Goal: Information Seeking & Learning: Learn about a topic

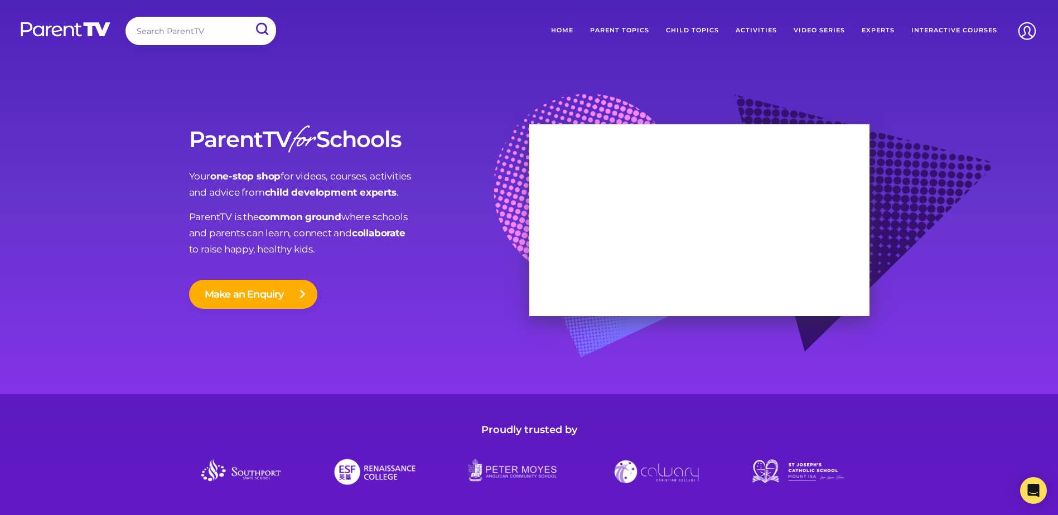
click at [878, 28] on link "Experts" at bounding box center [879, 31] width 50 height 28
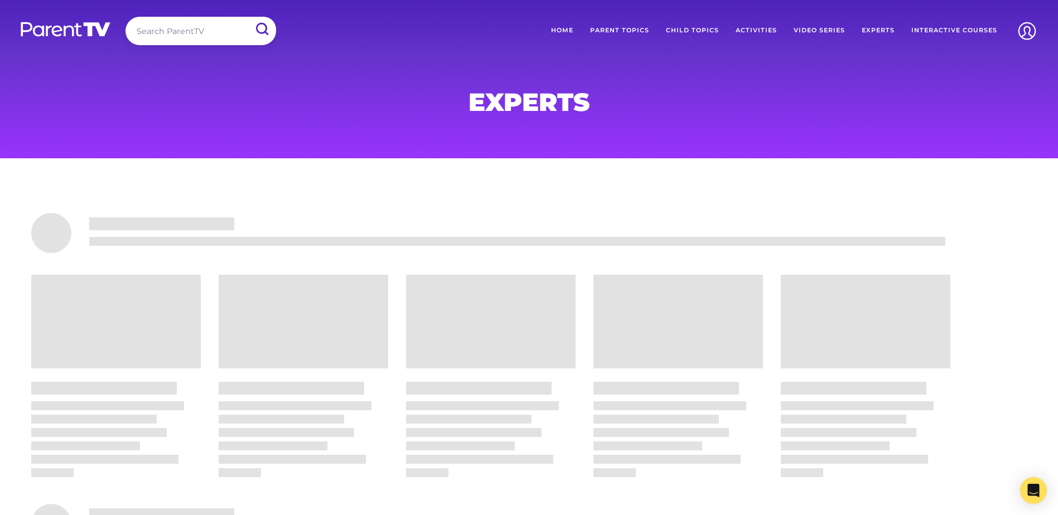
click at [639, 30] on link "Parent Topics" at bounding box center [620, 31] width 76 height 28
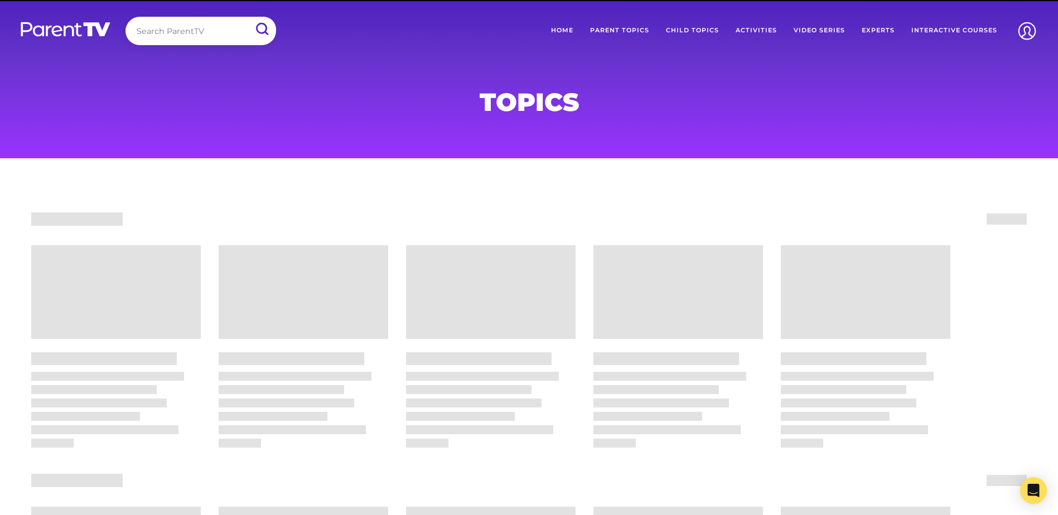
click at [690, 27] on link "Child Topics" at bounding box center [693, 31] width 70 height 28
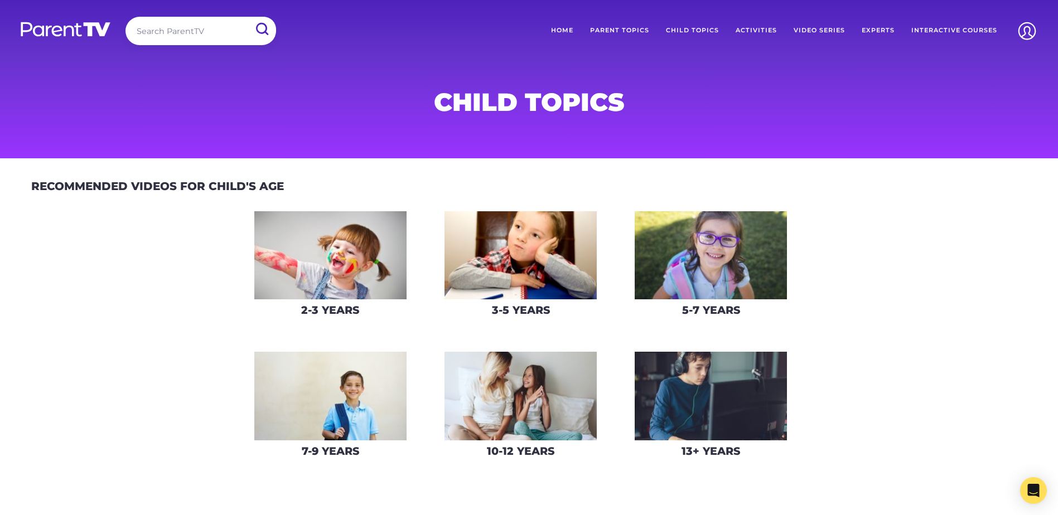
click at [574, 420] on img at bounding box center [521, 396] width 152 height 89
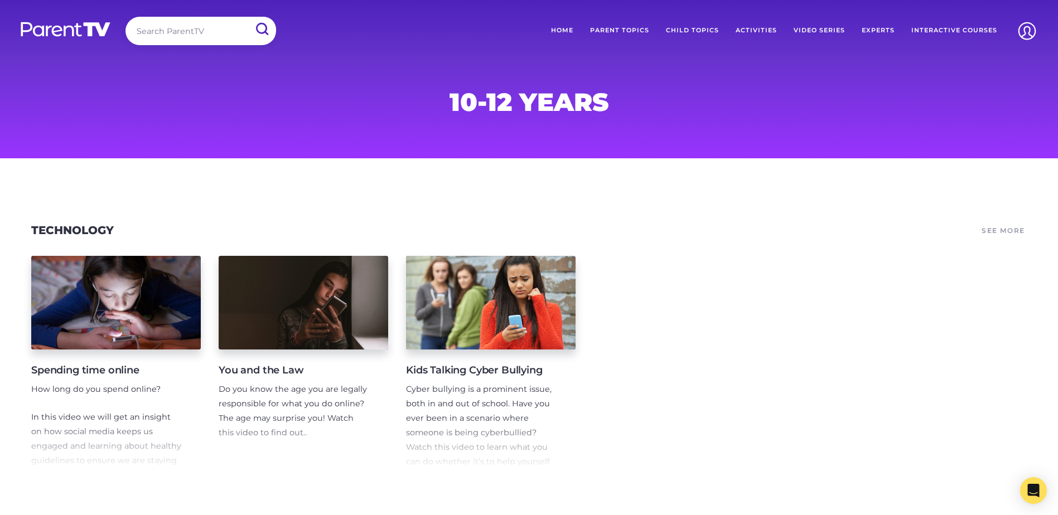
click at [688, 27] on link "Child Topics" at bounding box center [693, 31] width 70 height 28
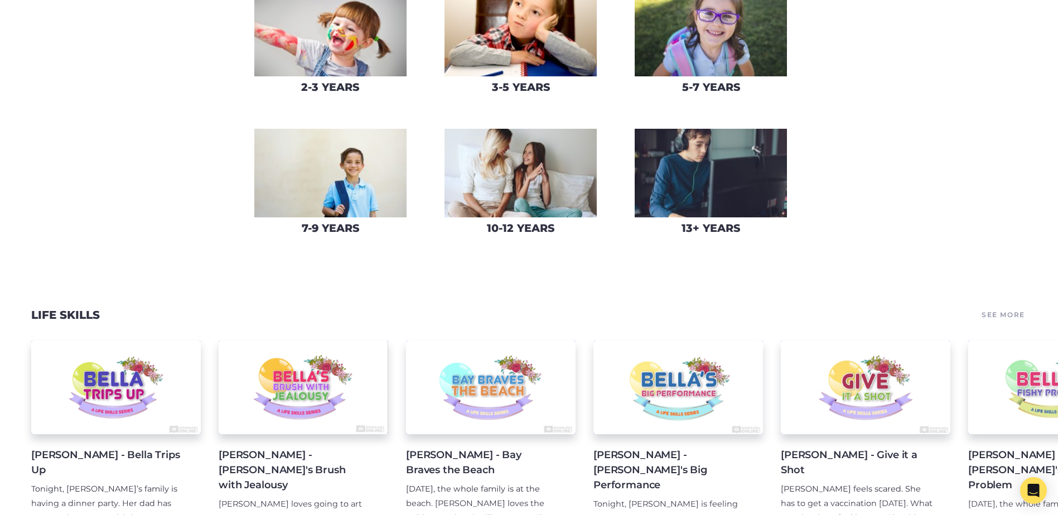
scroll to position [235, 0]
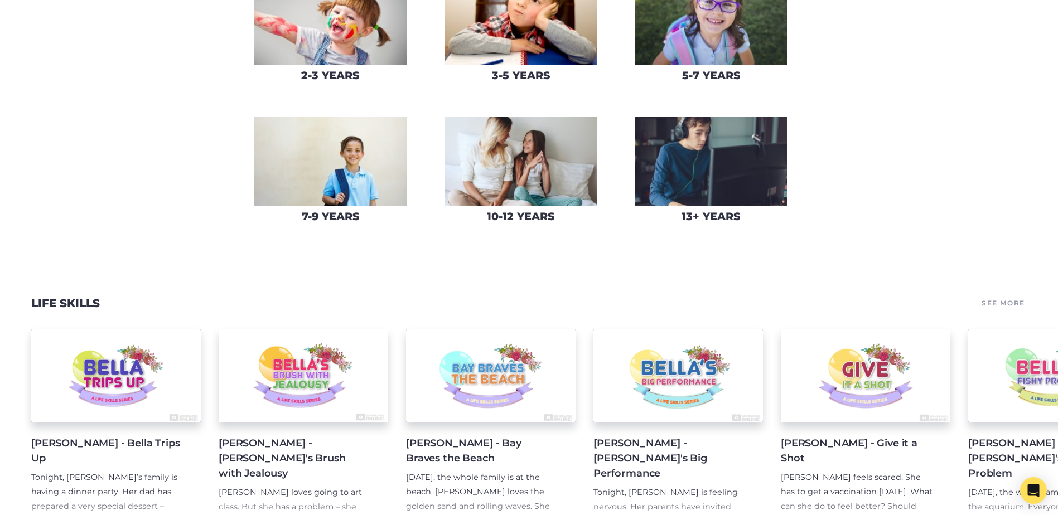
click at [736, 186] on img at bounding box center [711, 161] width 152 height 89
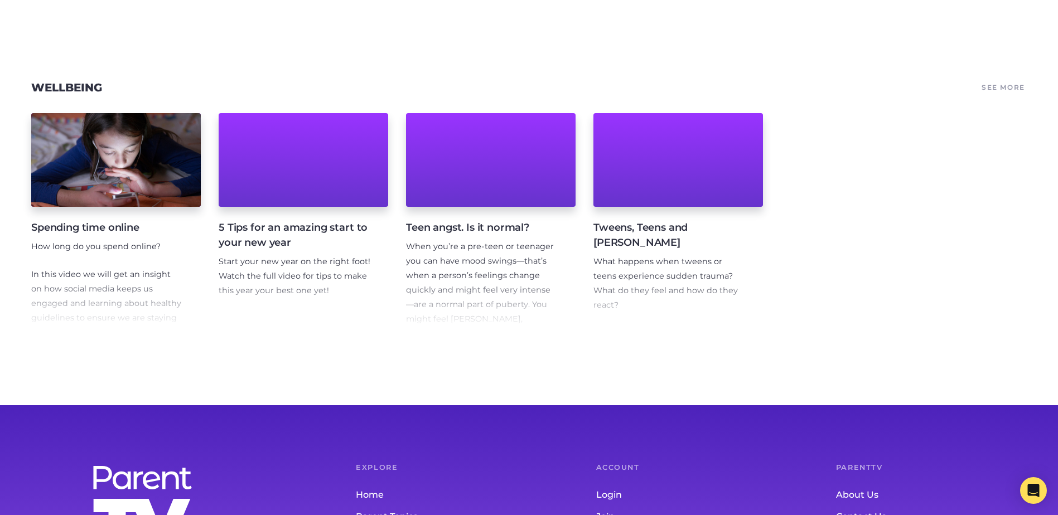
scroll to position [4094, 0]
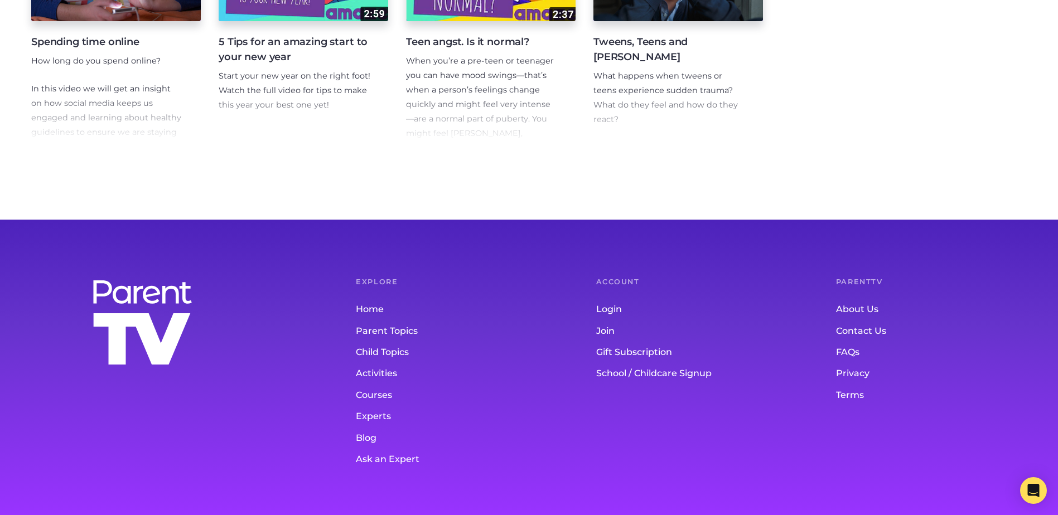
click at [392, 331] on link "Parent Topics" at bounding box center [453, 331] width 195 height 21
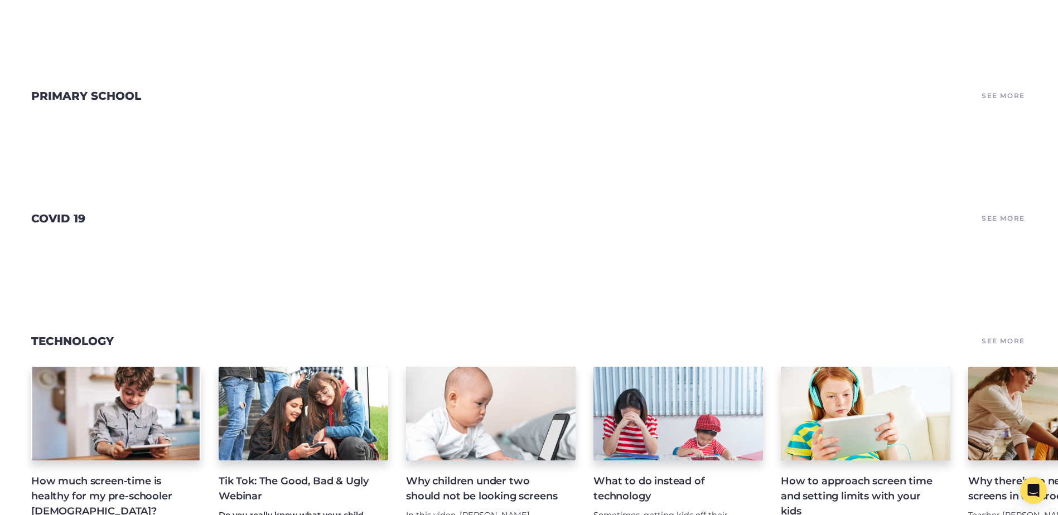
scroll to position [2704, 0]
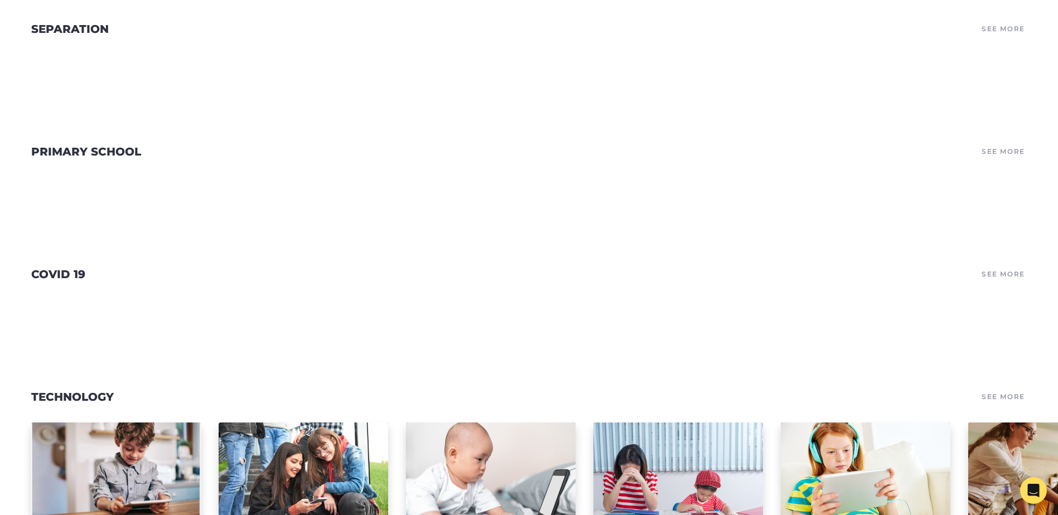
click at [997, 160] on link "See More" at bounding box center [1003, 152] width 47 height 16
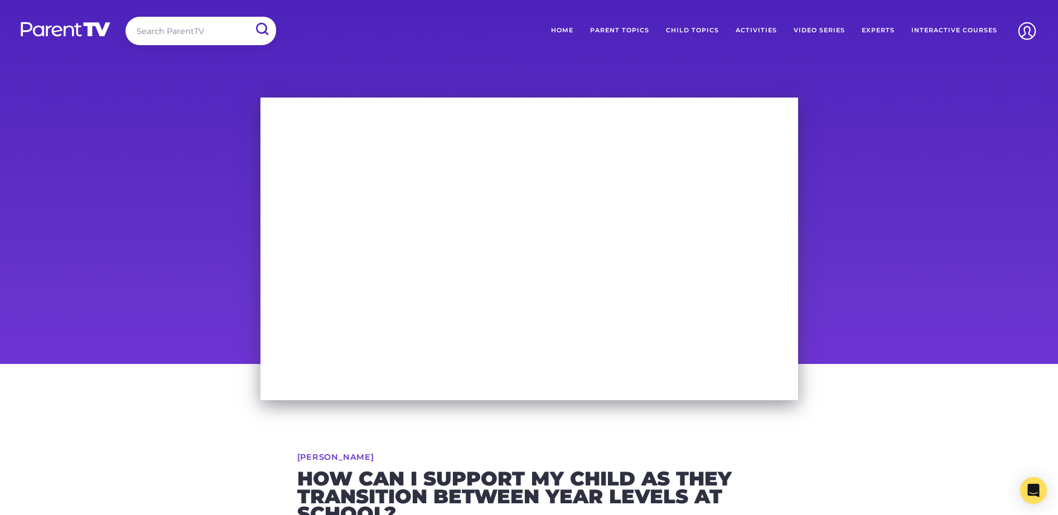
click at [142, 298] on div at bounding box center [529, 226] width 1058 height 275
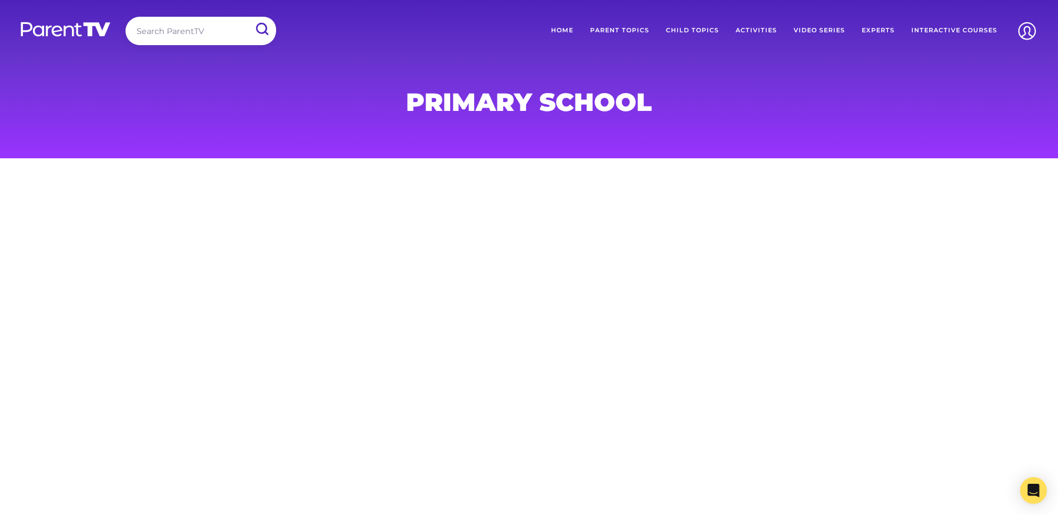
click at [434, 335] on div at bounding box center [529, 364] width 1058 height 412
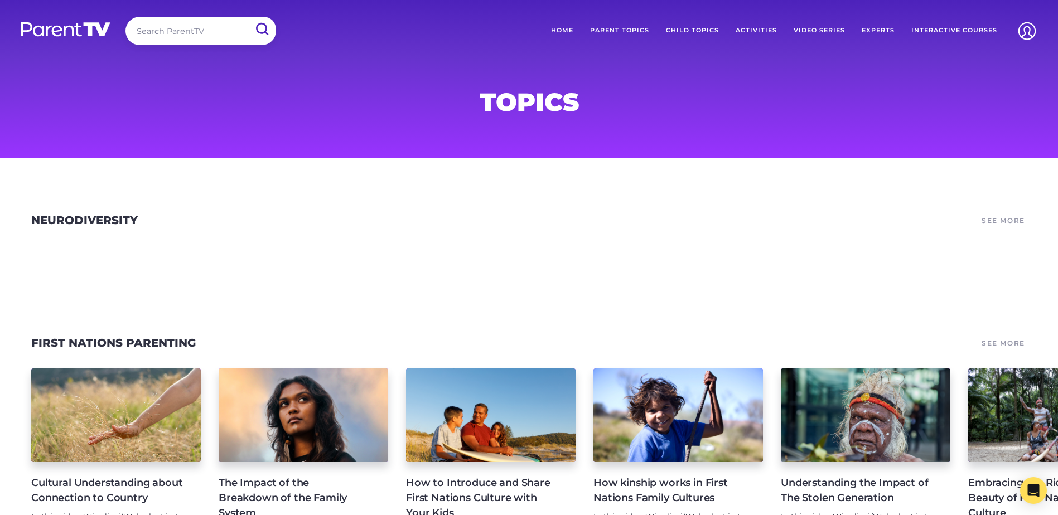
click at [180, 34] on input "search" at bounding box center [201, 31] width 151 height 28
type input "high school"
click at [247, 17] on input "submit" at bounding box center [261, 29] width 29 height 25
